Goal: Task Accomplishment & Management: Use online tool/utility

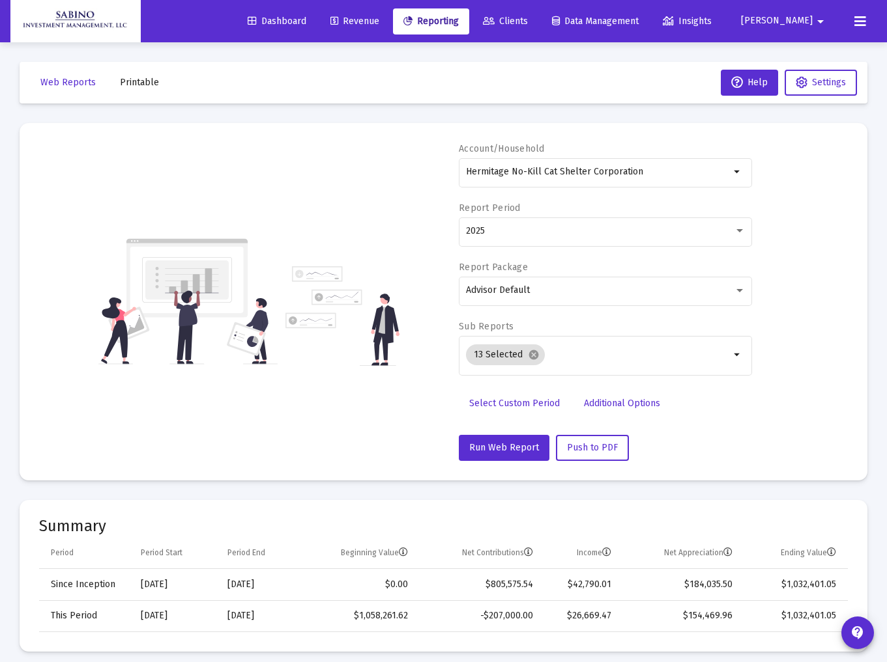
select select "View all"
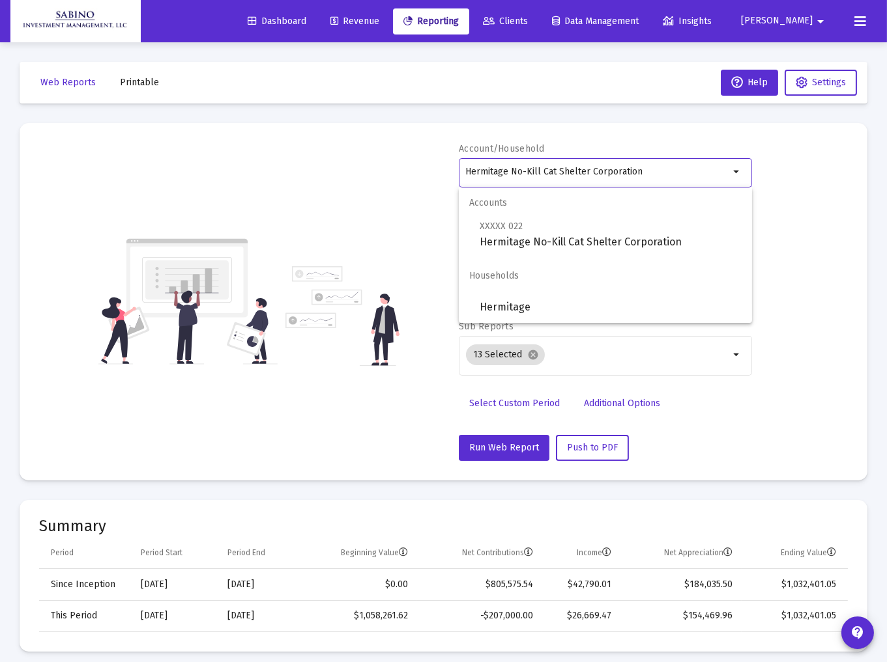
click at [657, 171] on input "Hermitage No-Kill Cat Shelter Corporation" at bounding box center [598, 172] width 264 height 10
click at [799, 281] on div "Account/Household Hermitage No-Kill Cat Shelter Corporation arrow_drop_down Rep…" at bounding box center [443, 302] width 808 height 319
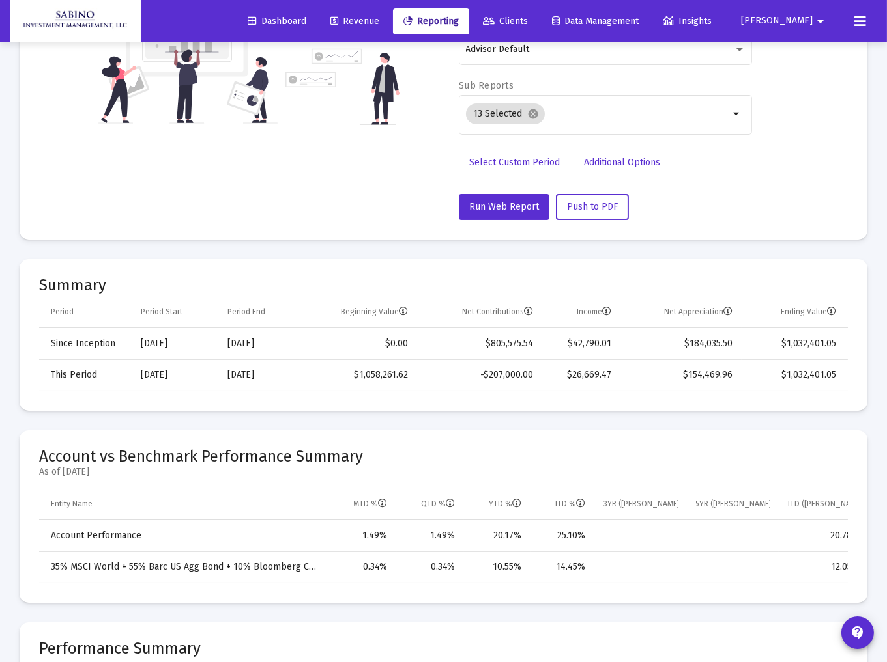
scroll to position [0, 0]
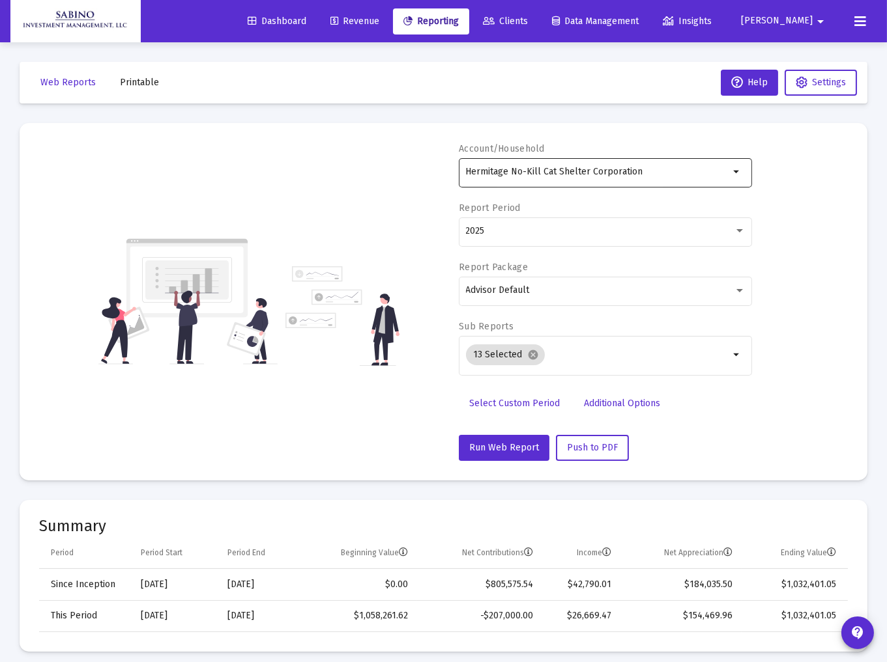
click at [653, 167] on input "Hermitage No-Kill Cat Shelter Corporation" at bounding box center [598, 172] width 264 height 10
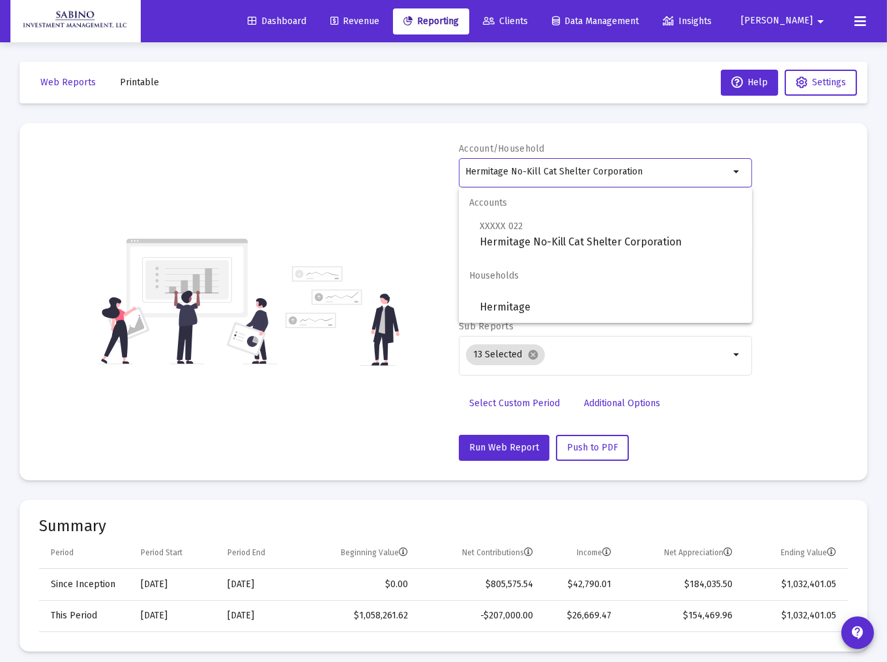
drag, startPoint x: 653, startPoint y: 166, endPoint x: 363, endPoint y: 132, distance: 291.2
click at [363, 132] on mat-card "Account/Household Hermitage No-Kill Cat Shelter Corporation arrow_drop_down Rep…" at bounding box center [443, 302] width 847 height 358
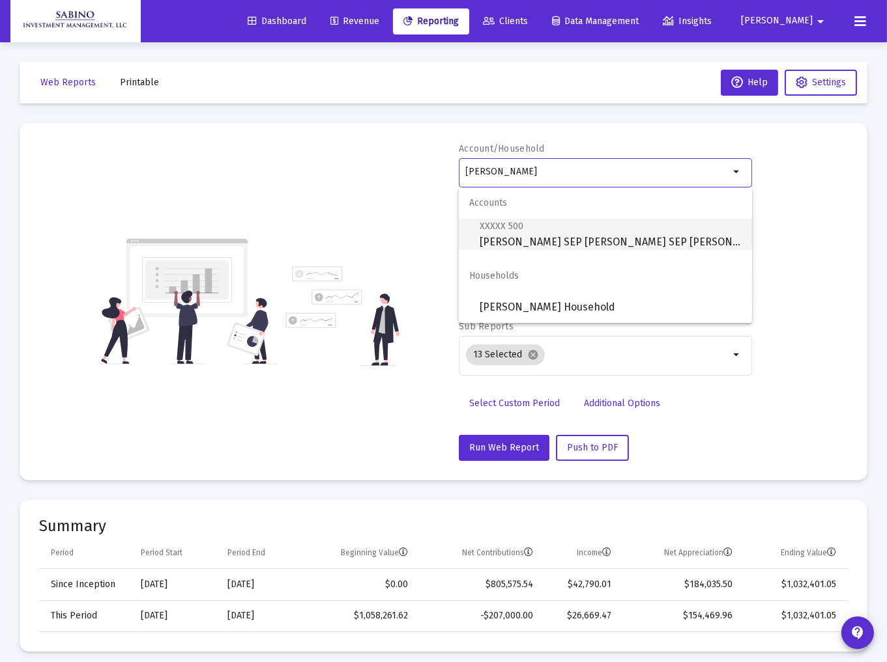
click at [565, 238] on span "XXXXX 500 [PERSON_NAME] SEP [PERSON_NAME] SEP [PERSON_NAME]" at bounding box center [610, 234] width 262 height 32
type input "[PERSON_NAME] SEP [PERSON_NAME] SEP [PERSON_NAME]"
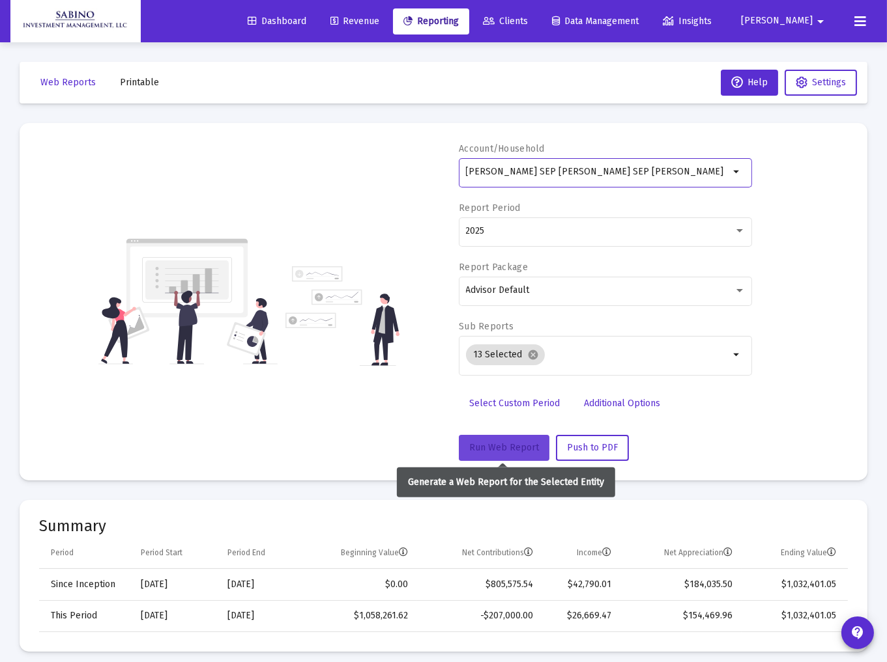
click at [517, 449] on span "Run Web Report" at bounding box center [504, 447] width 70 height 11
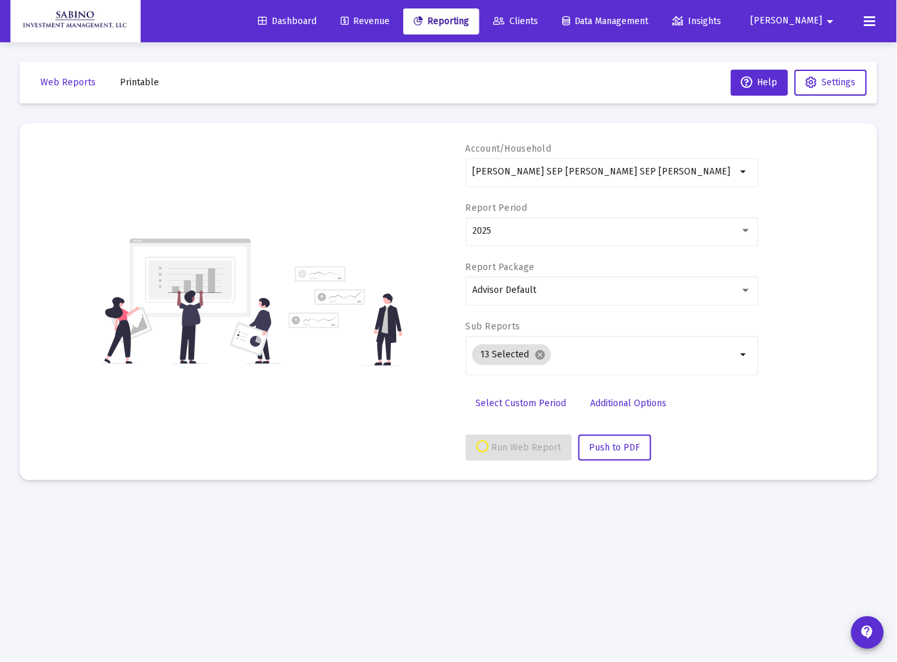
select select "View all"
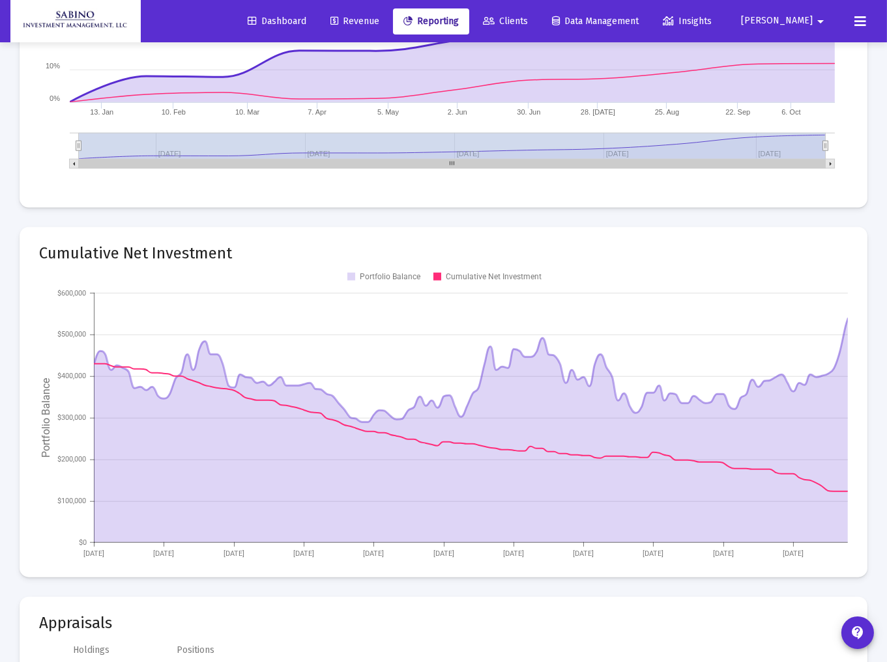
scroll to position [1062, 0]
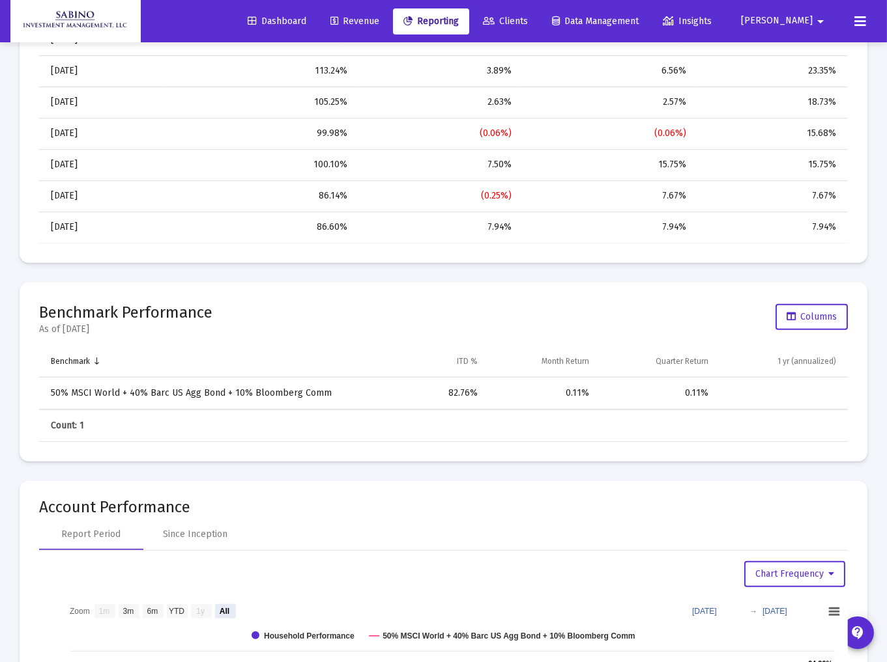
click at [818, 22] on mat-icon "arrow_drop_down" at bounding box center [820, 21] width 16 height 26
click at [810, 92] on button "Logout" at bounding box center [808, 86] width 78 height 31
